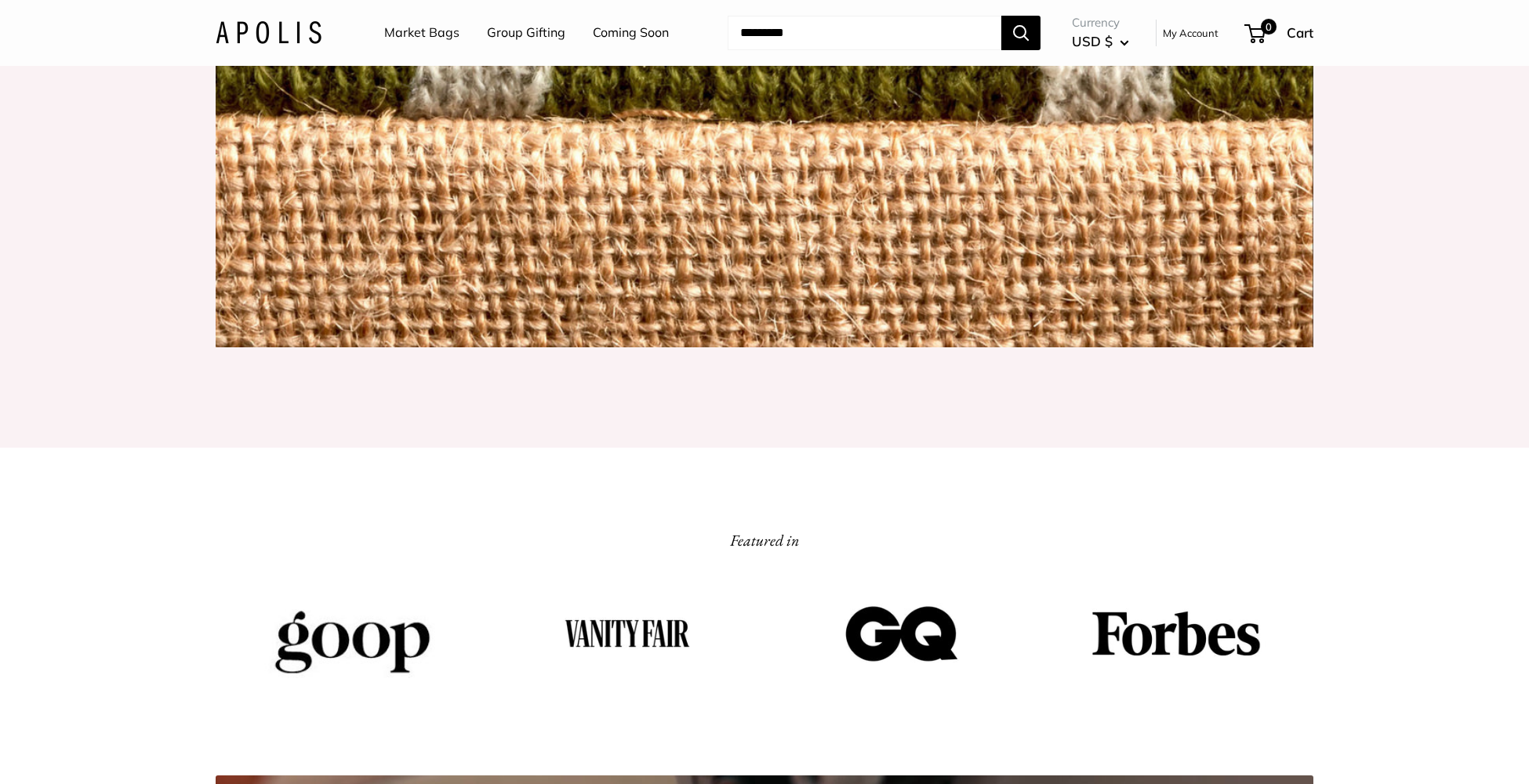
click at [433, 34] on link "Market Bags" at bounding box center [422, 33] width 76 height 23
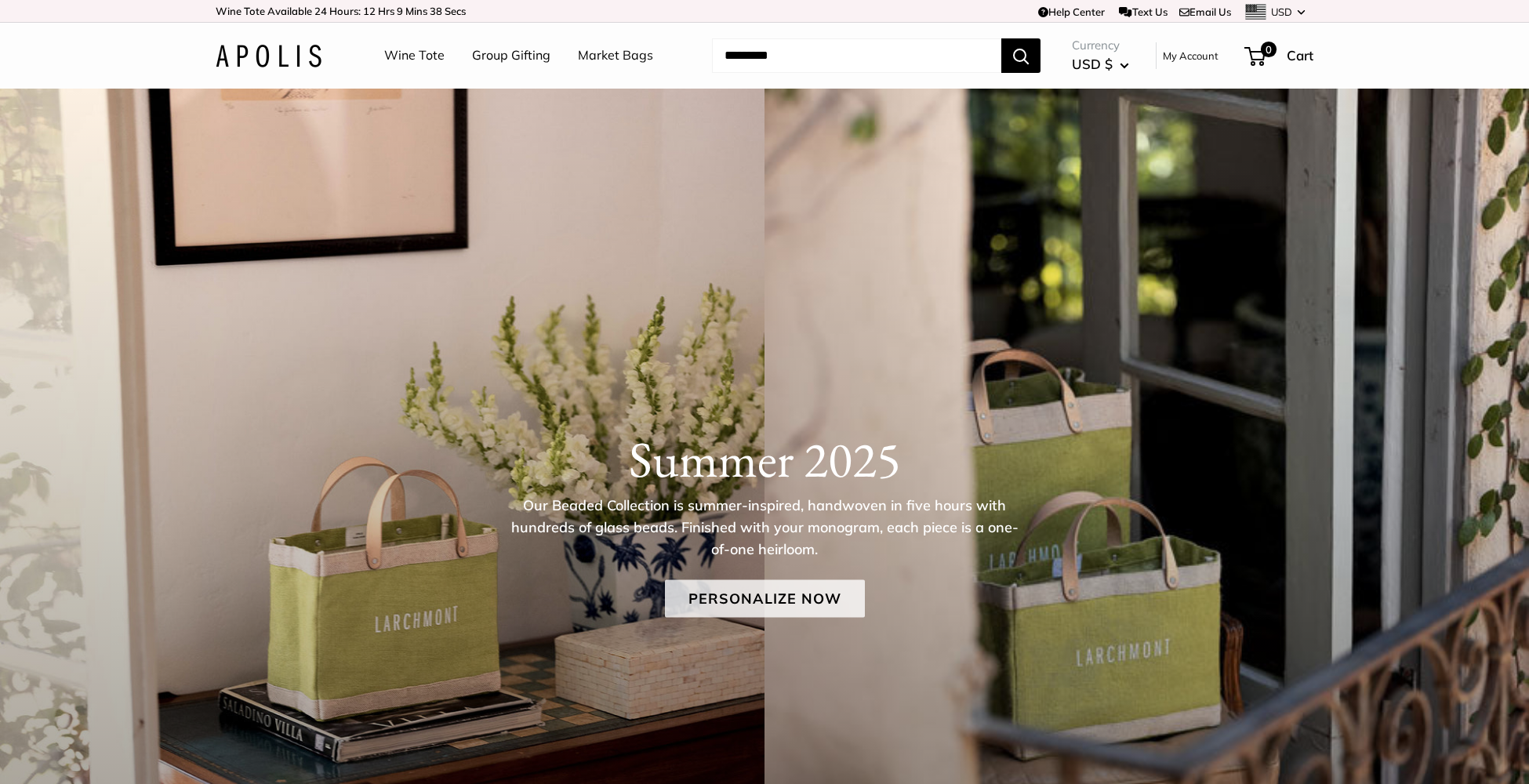
click at [709, 591] on link "Personalize Now" at bounding box center [764, 598] width 200 height 38
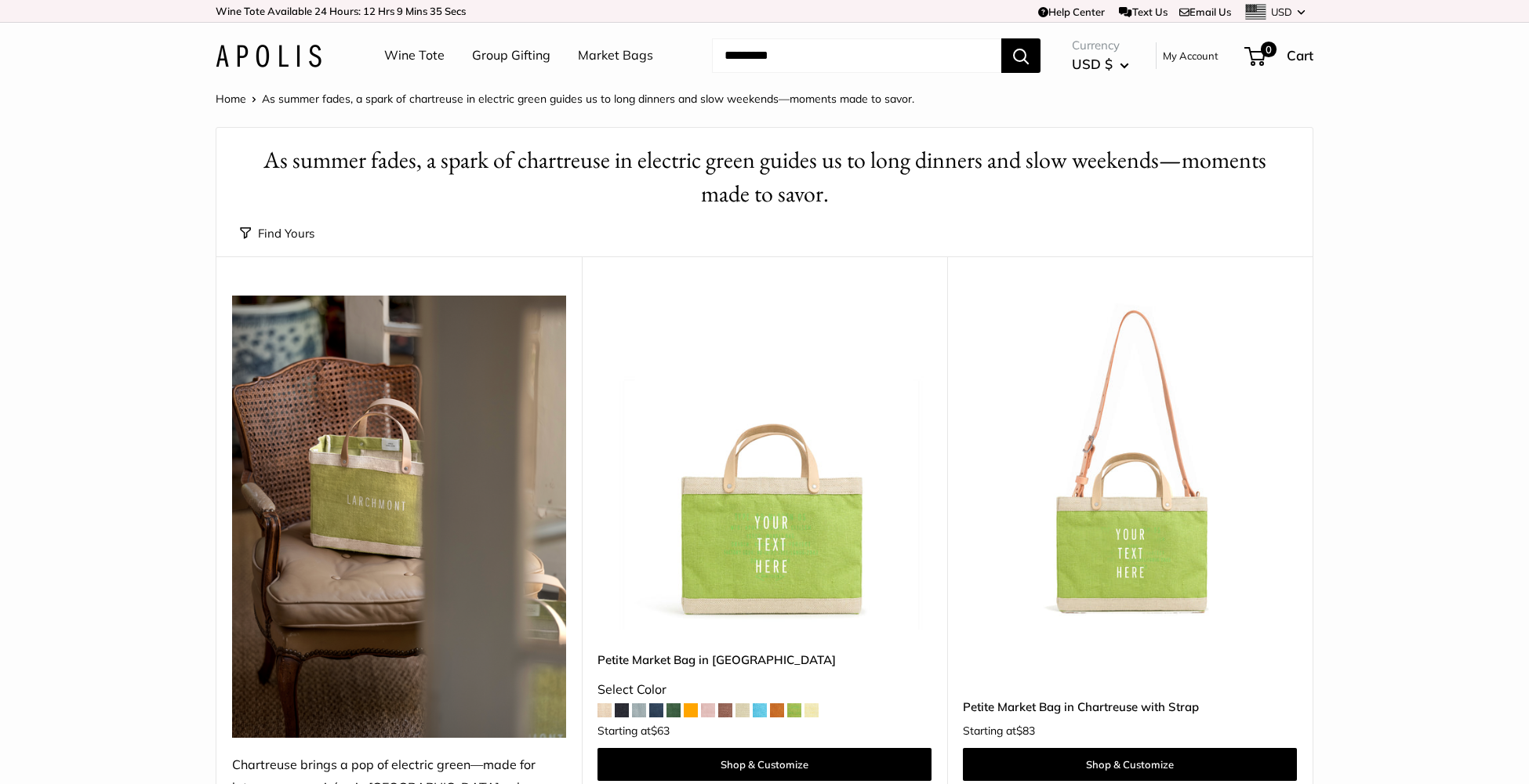
click at [402, 58] on link "Wine Tote" at bounding box center [414, 55] width 60 height 23
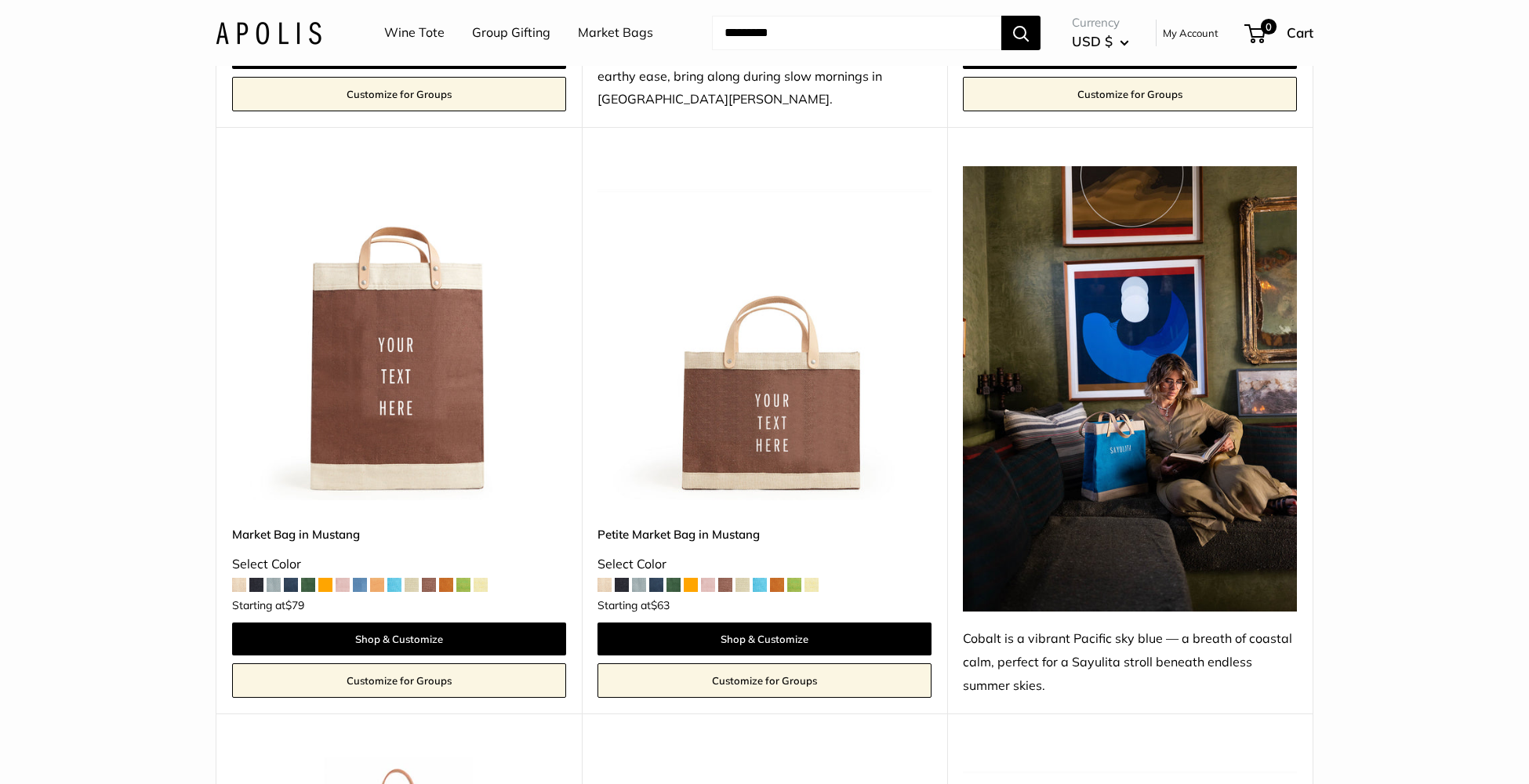
scroll to position [3861, 0]
click at [0, 0] on img at bounding box center [0, 0] width 0 height 0
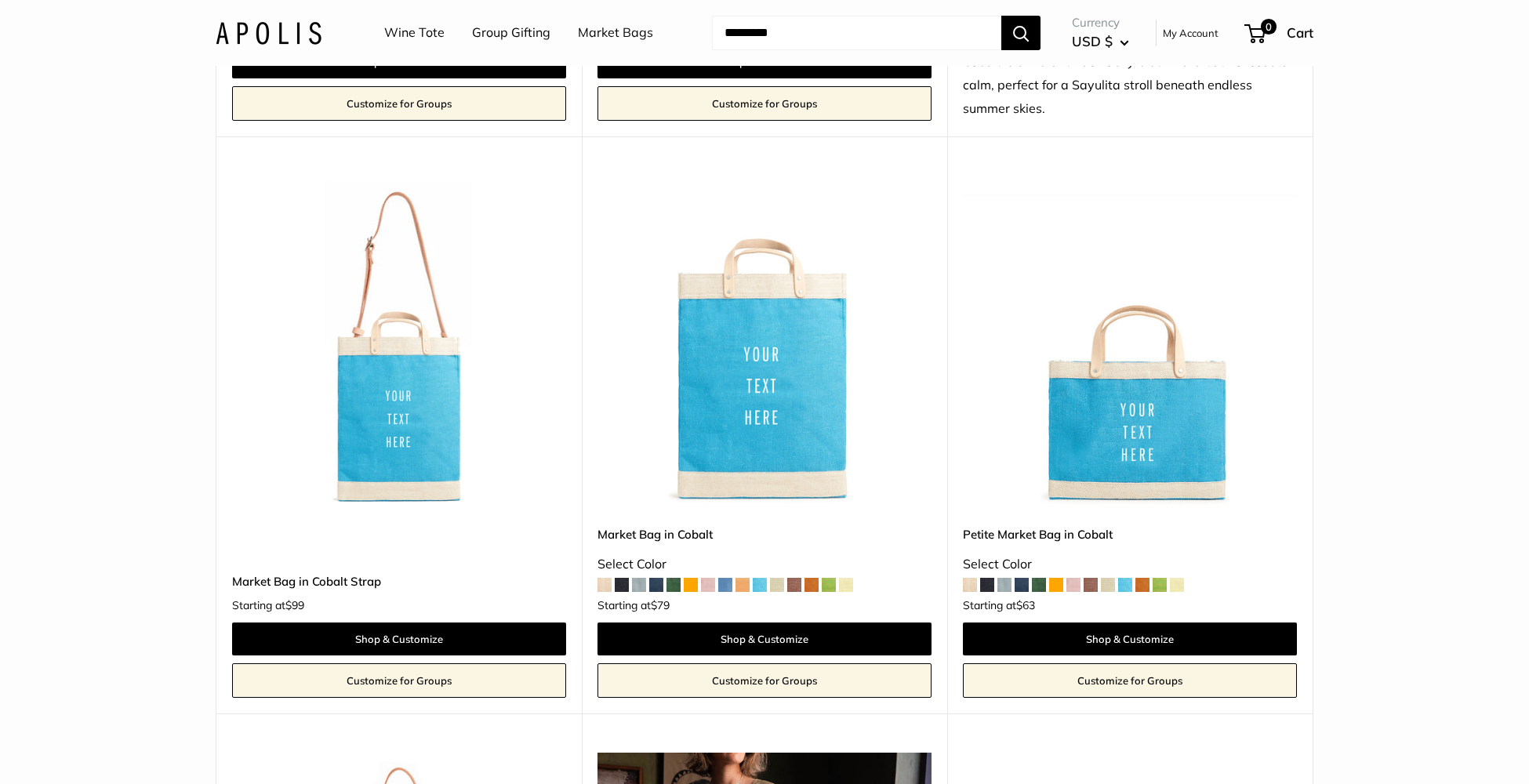
scroll to position [4453, 0]
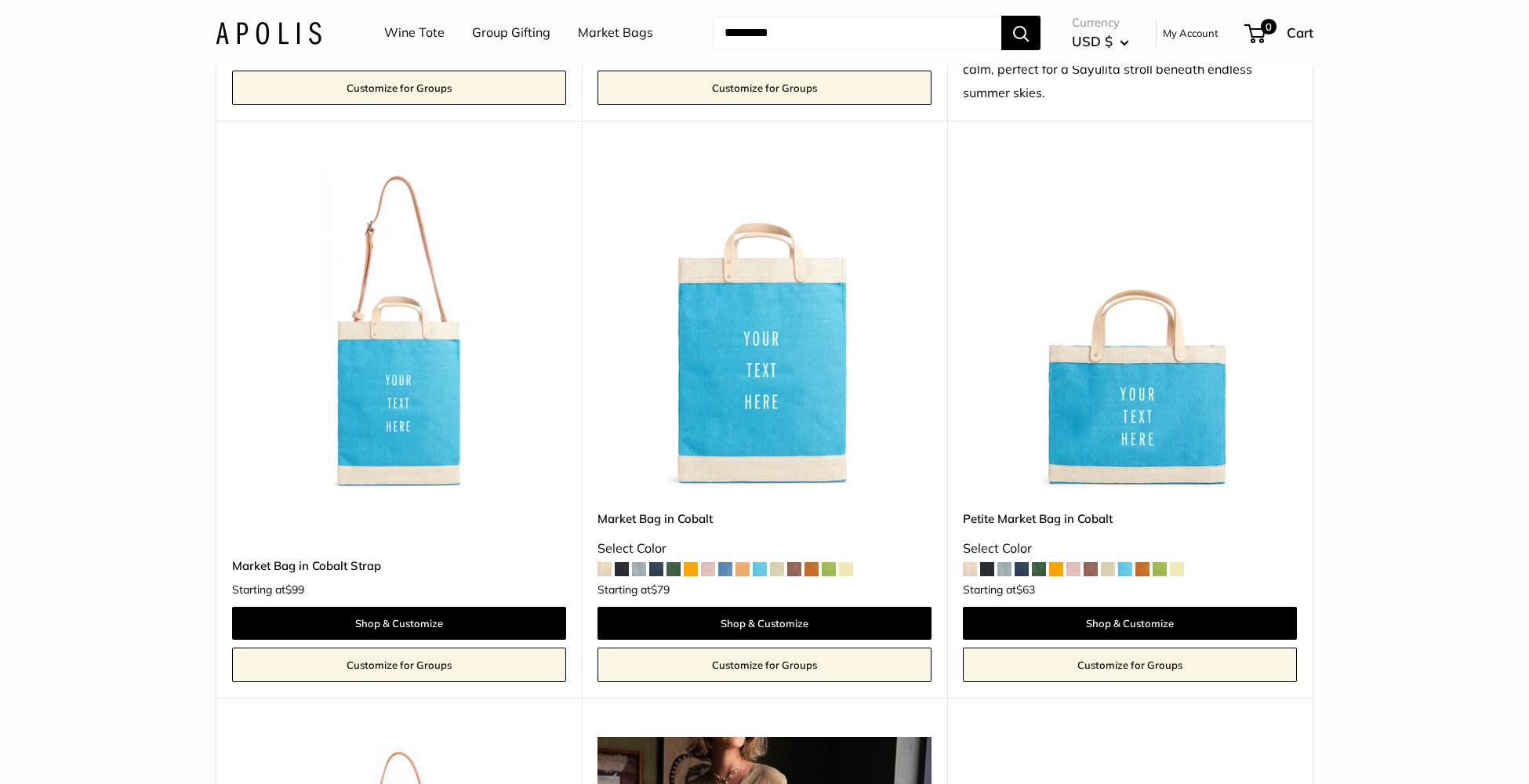
click at [0, 0] on img at bounding box center [0, 0] width 0 height 0
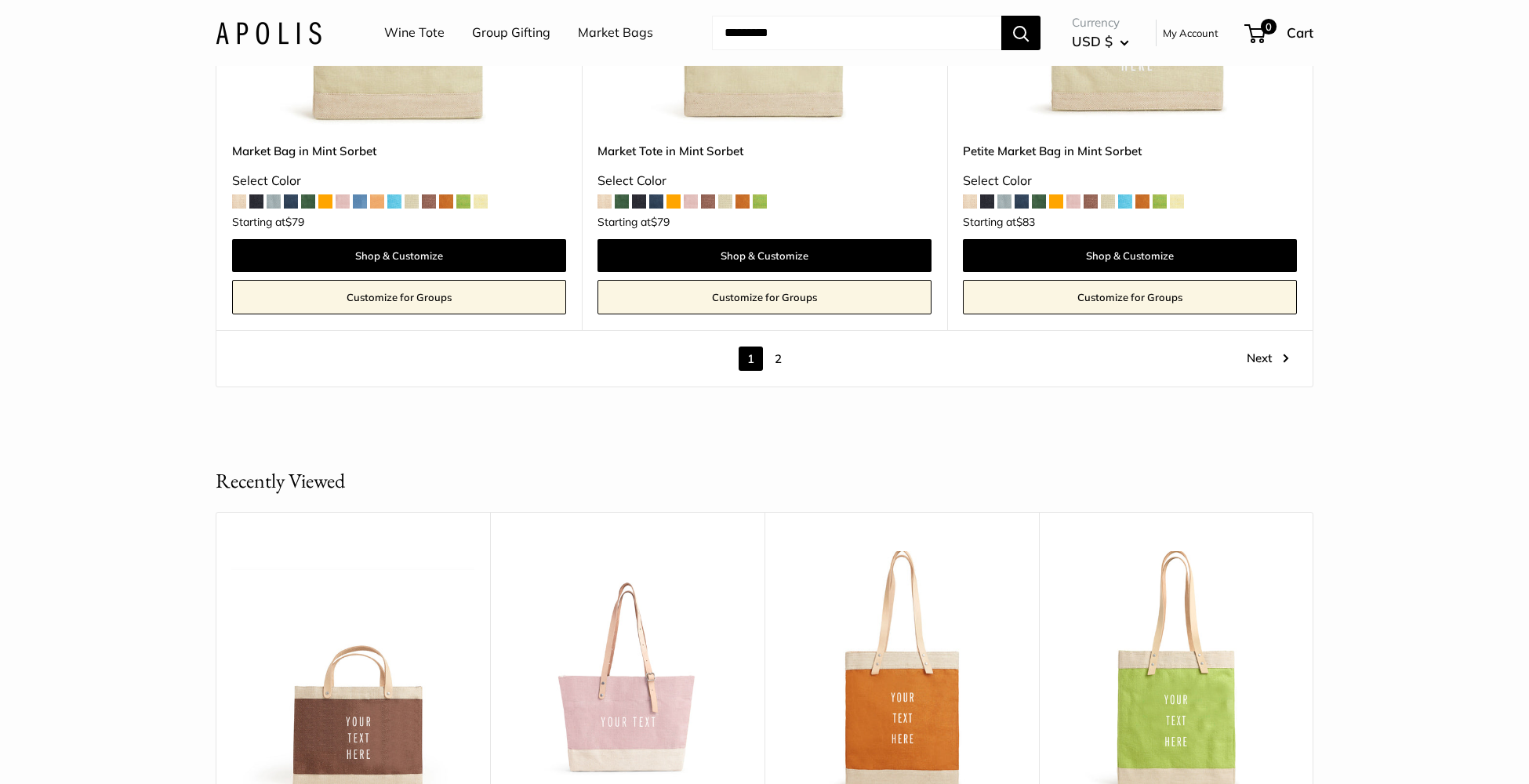
scroll to position [9480, 0]
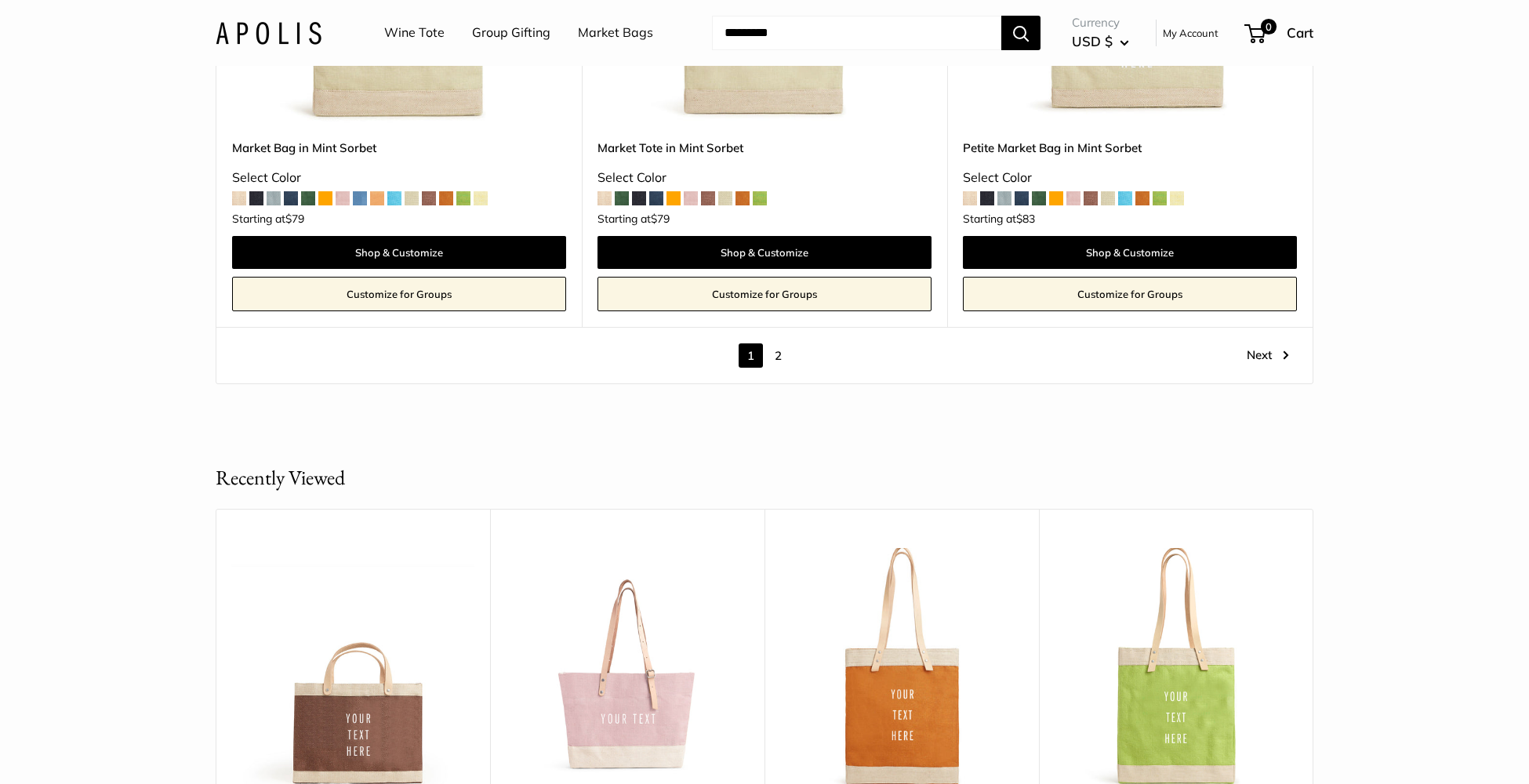
click at [774, 353] on link "2" at bounding box center [778, 355] width 24 height 24
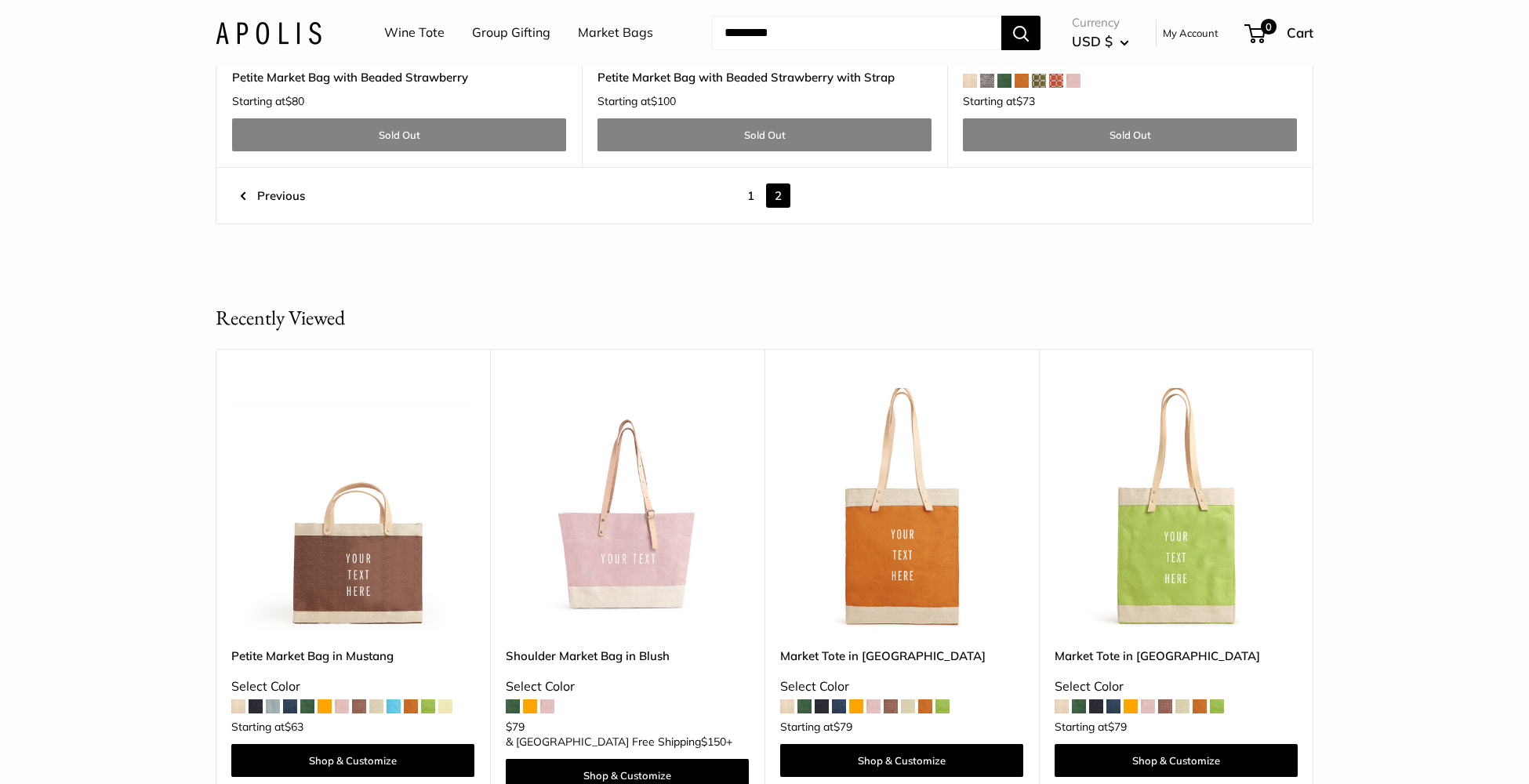
scroll to position [4170, 0]
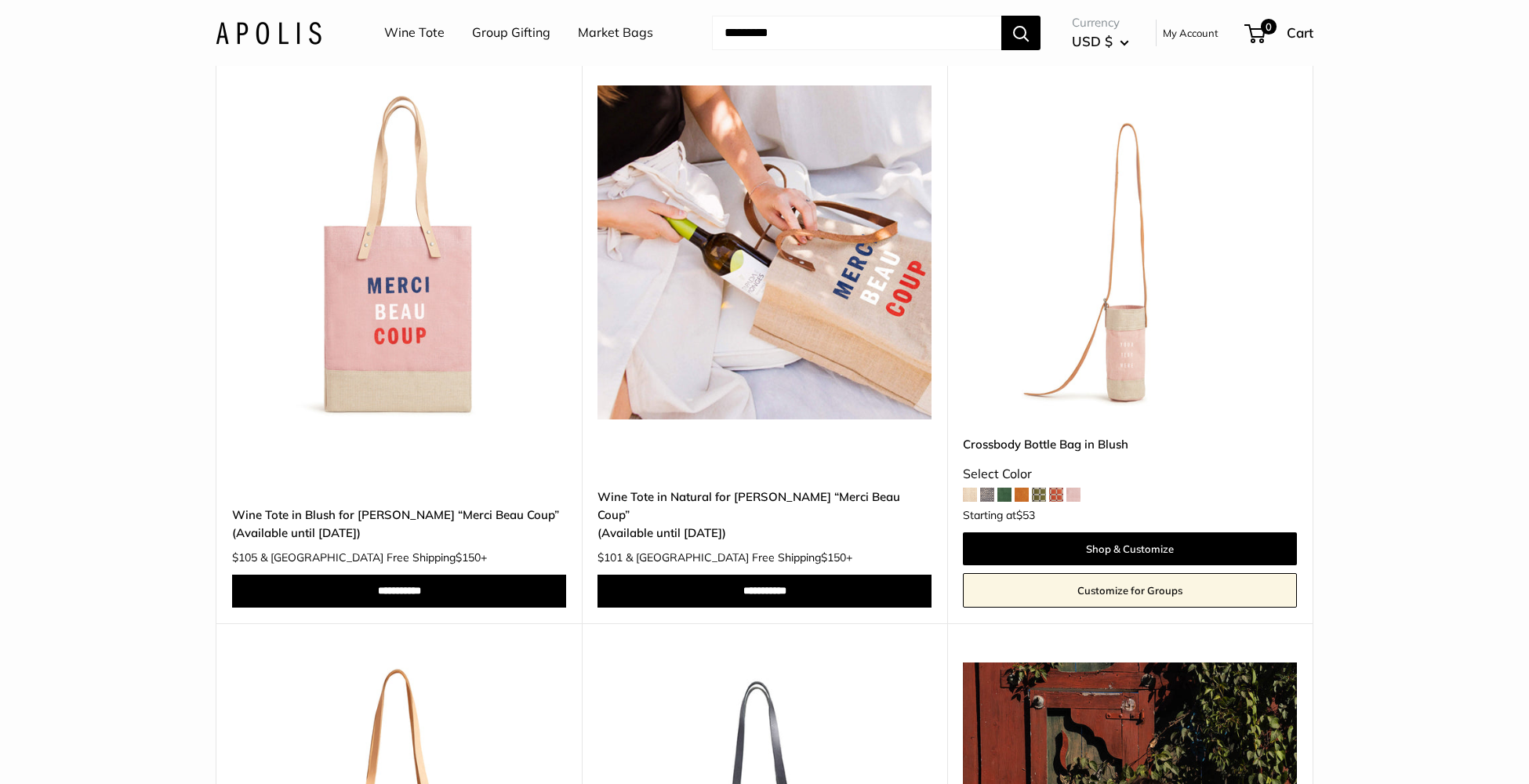
scroll to position [1391, 0]
click at [0, 0] on img at bounding box center [0, 0] width 0 height 0
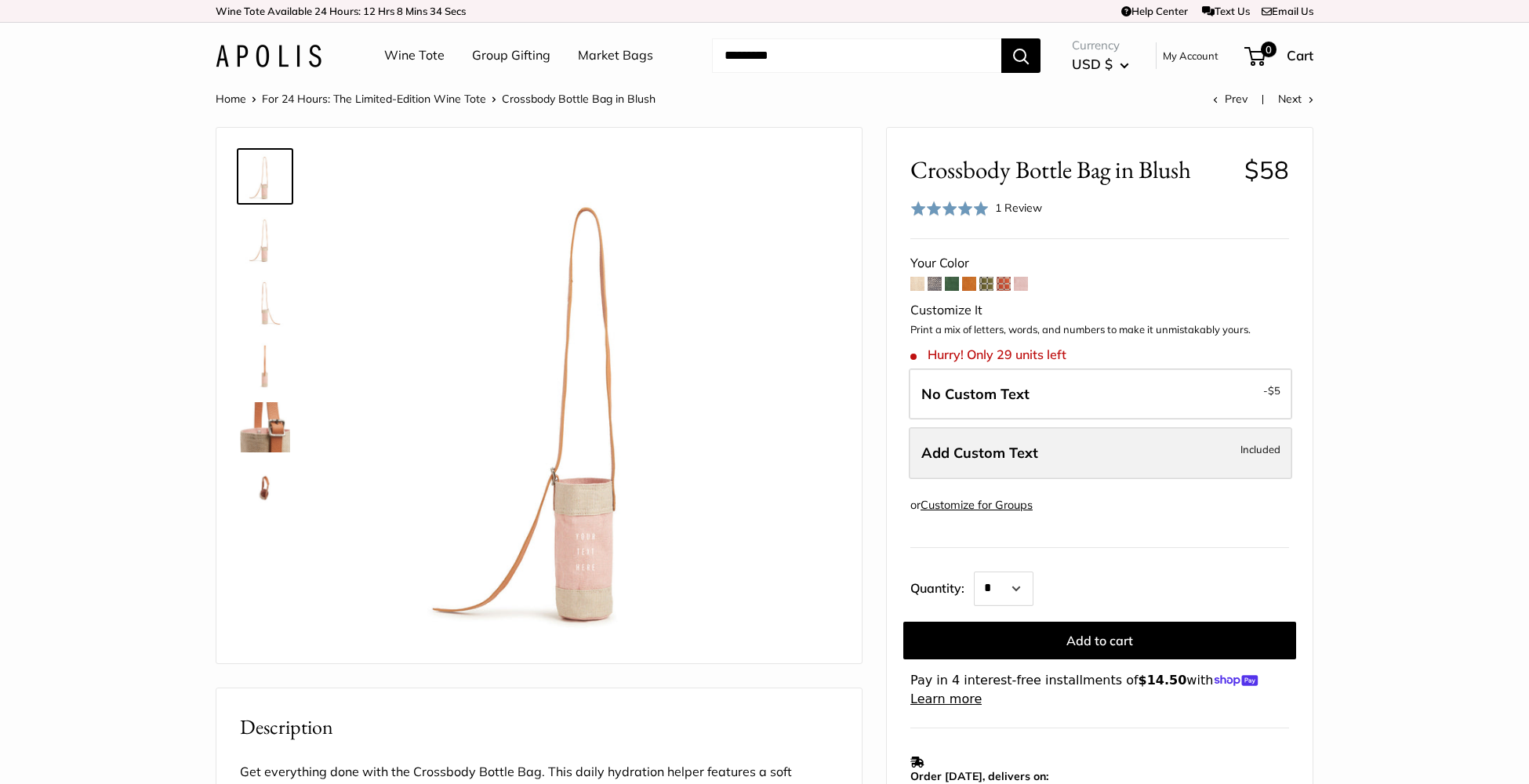
click at [1034, 445] on span "Add Custom Text" at bounding box center [979, 452] width 117 height 18
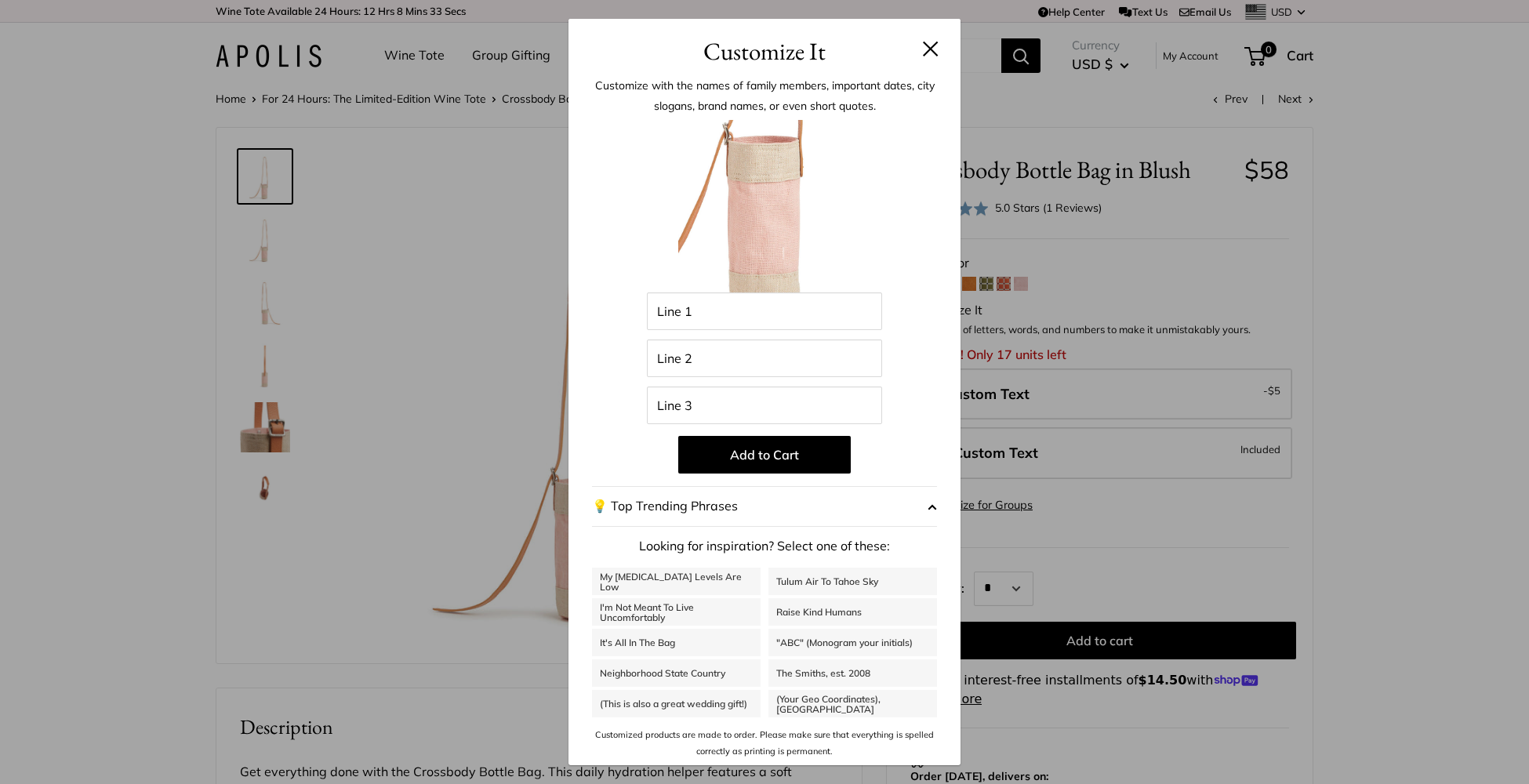
click at [929, 46] on button at bounding box center [930, 48] width 15 height 15
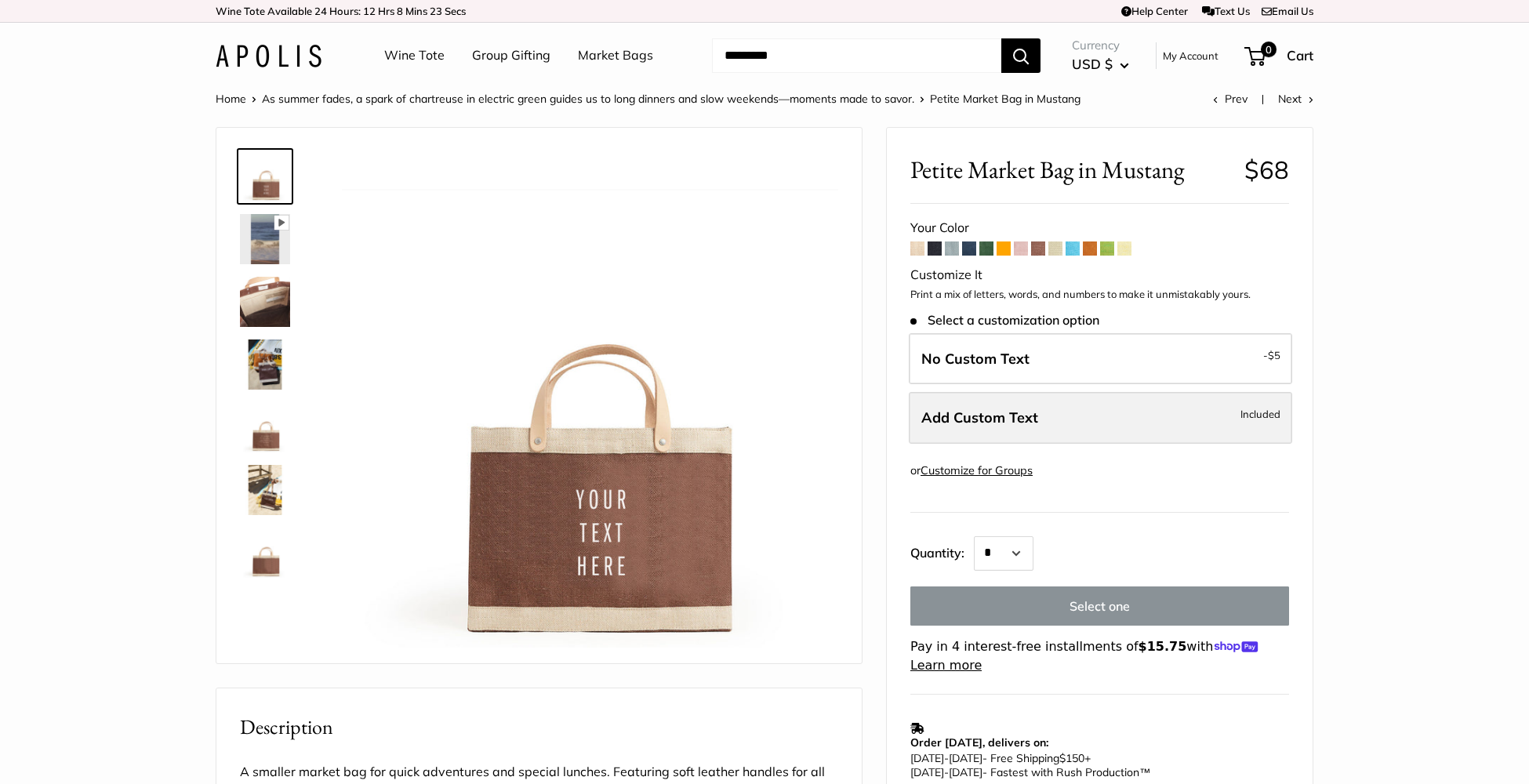
click at [992, 406] on label "Add Custom Text Included" at bounding box center [1101, 418] width 384 height 52
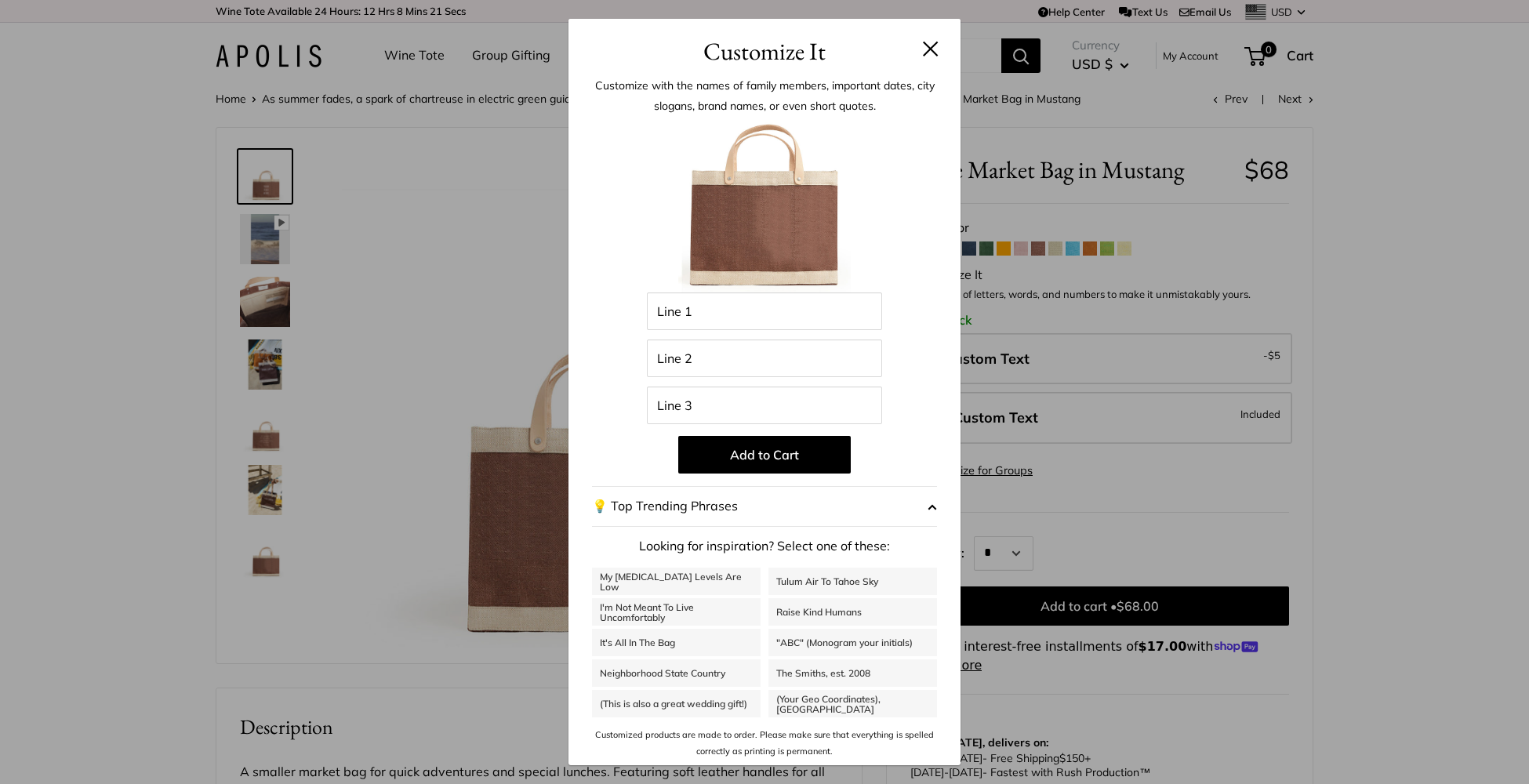
click at [930, 53] on button at bounding box center [930, 48] width 15 height 15
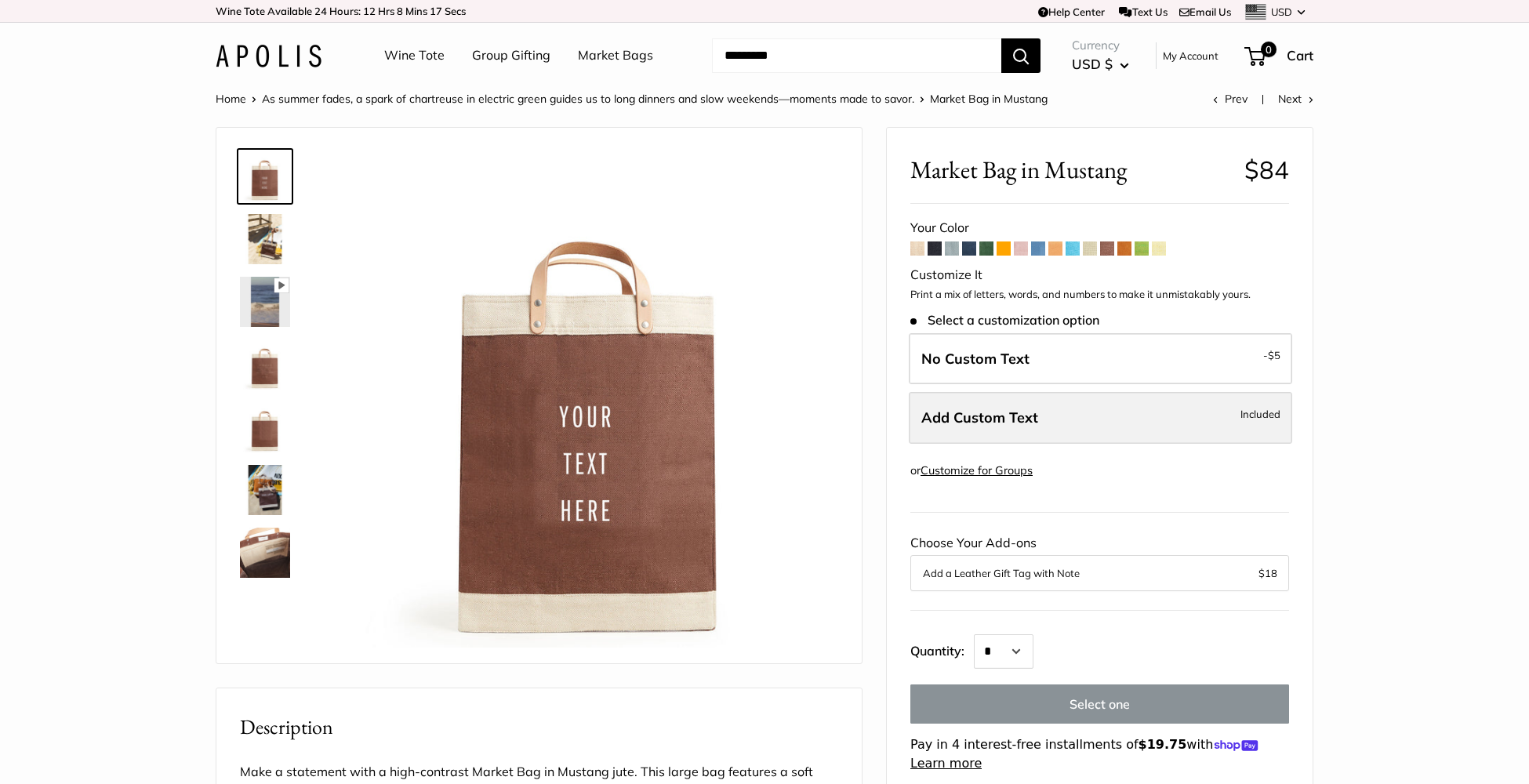
click at [925, 431] on label "Add Custom Text Included" at bounding box center [1101, 418] width 384 height 52
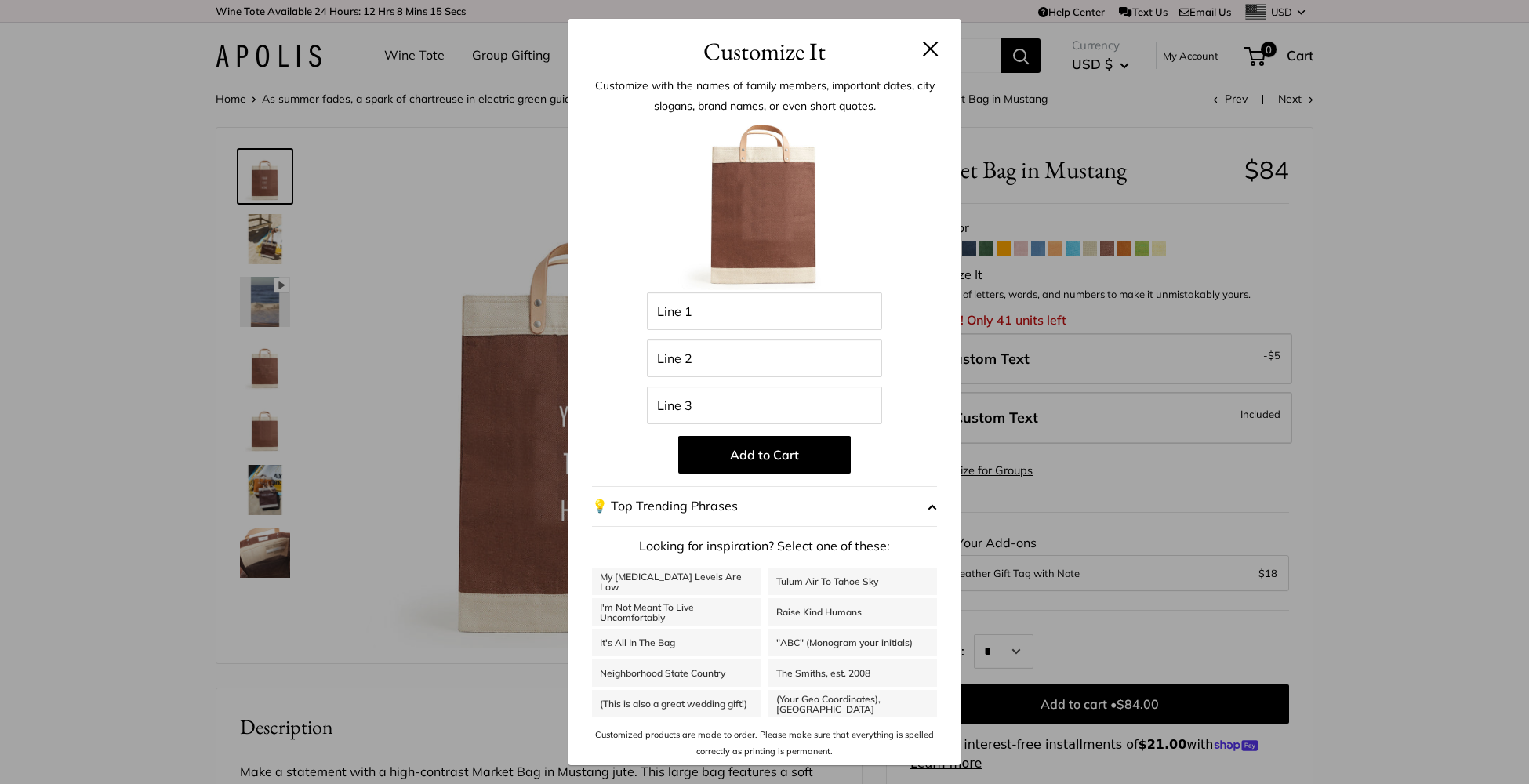
click at [930, 46] on button at bounding box center [930, 48] width 15 height 15
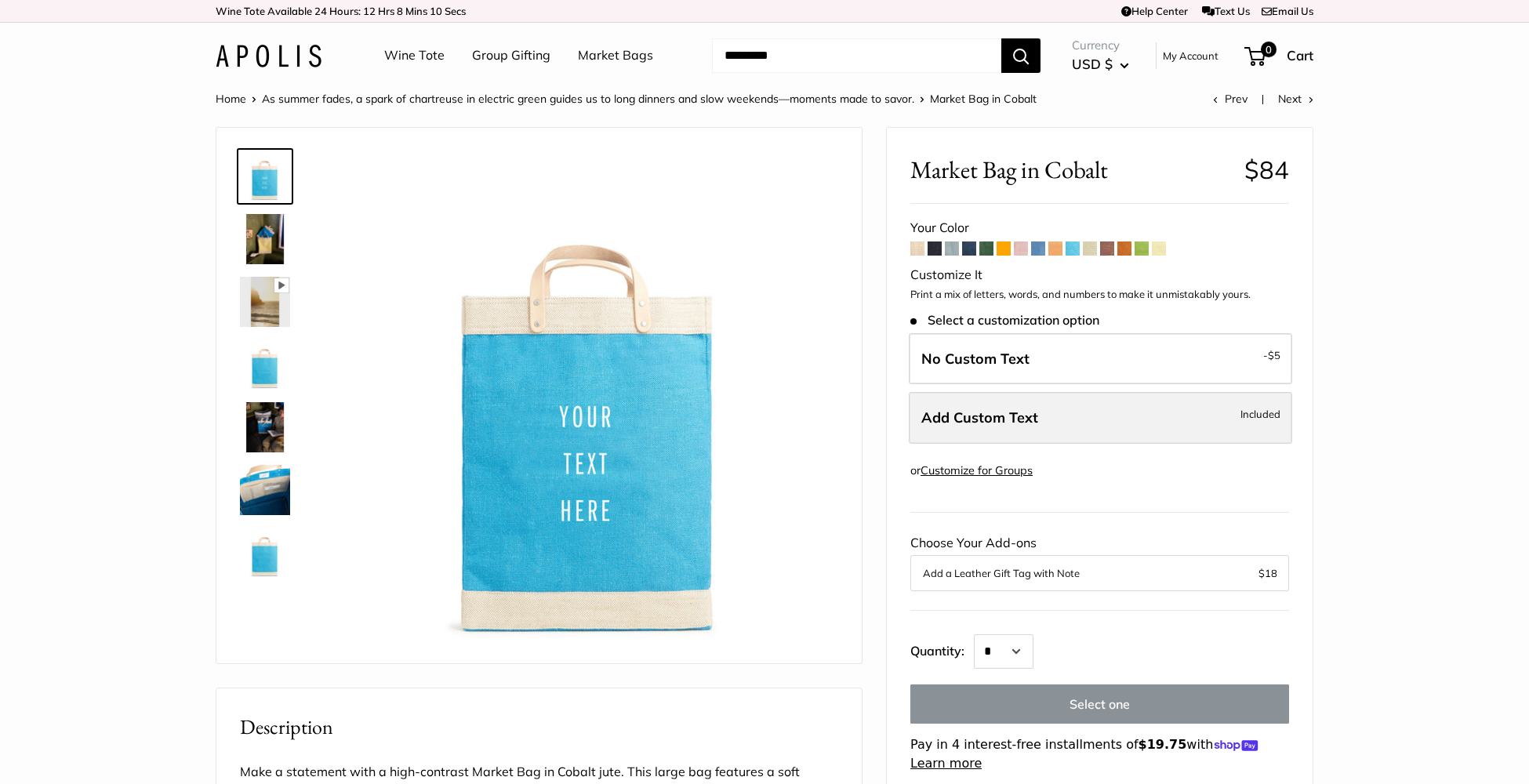
click at [978, 420] on span "Add Custom Text" at bounding box center [979, 417] width 117 height 18
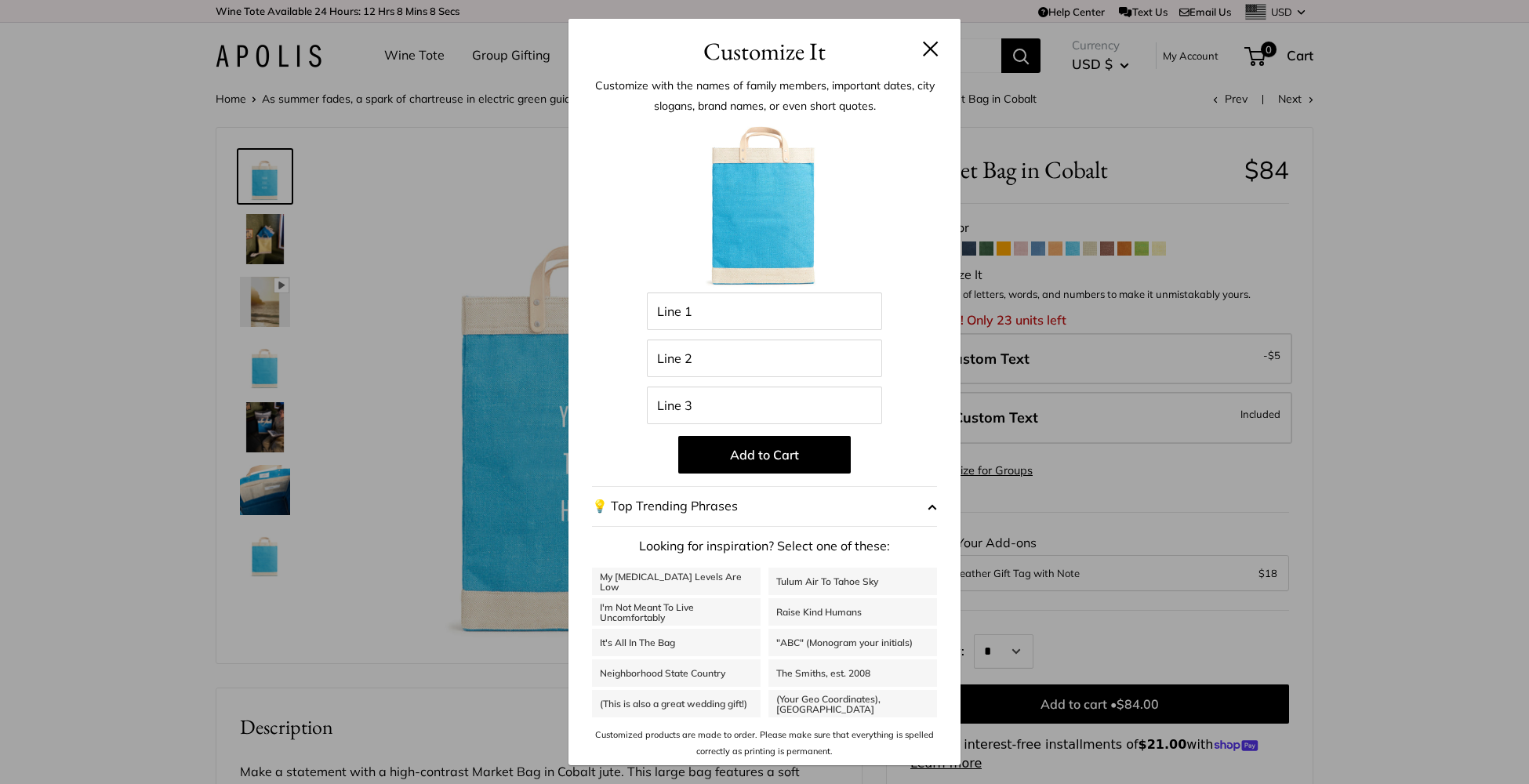
click at [929, 46] on button at bounding box center [930, 48] width 15 height 15
